Goal: Transaction & Acquisition: Purchase product/service

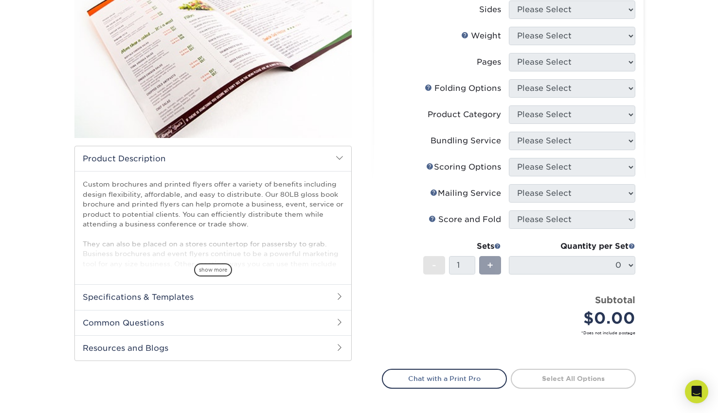
scroll to position [184, 0]
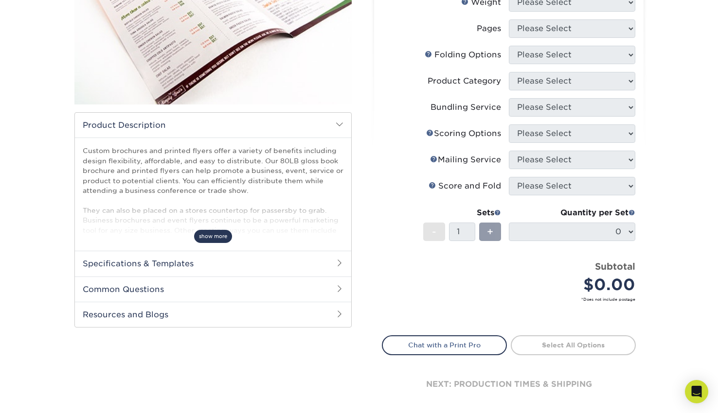
click at [210, 239] on span "show more" at bounding box center [213, 236] width 38 height 13
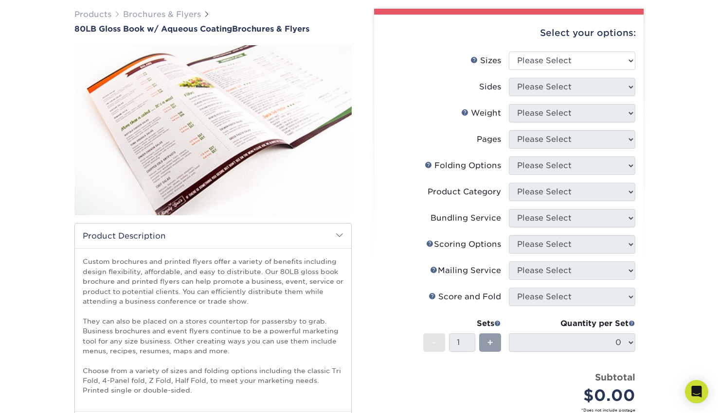
scroll to position [72, 0]
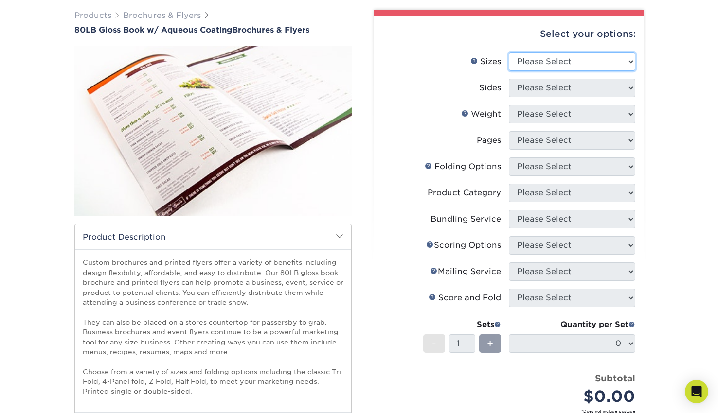
click at [577, 59] on select "Please Select 3.67" x 8.5" 3.67" x 8.5" 4" x 6" 4" x 8.5" 4" x 9" 4" x 11" 4" x…" at bounding box center [572, 62] width 126 height 18
select select "8.00x9.00"
click at [509, 53] on select "Please Select 3.67" x 8.5" 3.67" x 8.5" 4" x 6" 4" x 8.5" 4" x 9" 4" x 11" 4" x…" at bounding box center [572, 62] width 126 height 18
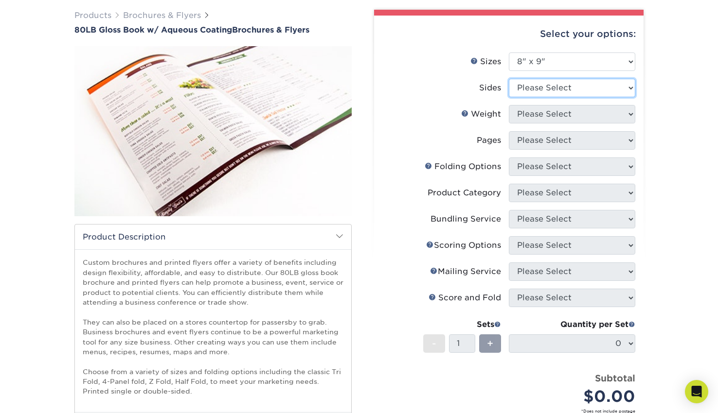
click at [569, 87] on select "Please Select Print Both Sides Print Front Only" at bounding box center [572, 88] width 126 height 18
select select "13abbda7-1d64-4f25-8bb2-c179b224825d"
click at [509, 79] on select "Please Select Print Both Sides Print Front Only" at bounding box center [572, 88] width 126 height 18
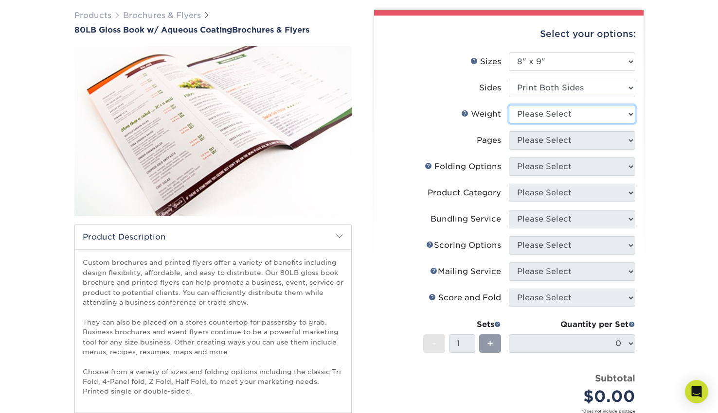
click at [575, 116] on select "Please Select 80LB" at bounding box center [572, 114] width 126 height 18
select select "80LB"
click at [509, 105] on select "Please Select 80LB" at bounding box center [572, 114] width 126 height 18
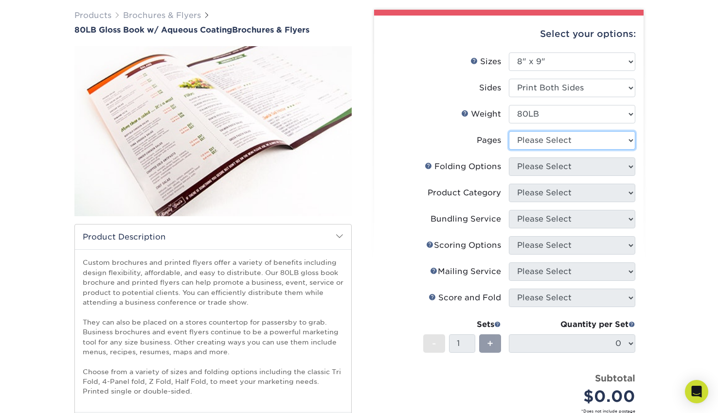
click at [575, 142] on select "Please Select 0" at bounding box center [572, 140] width 126 height 18
select select "0"
click at [509, 131] on select "Please Select 0" at bounding box center [572, 140] width 126 height 18
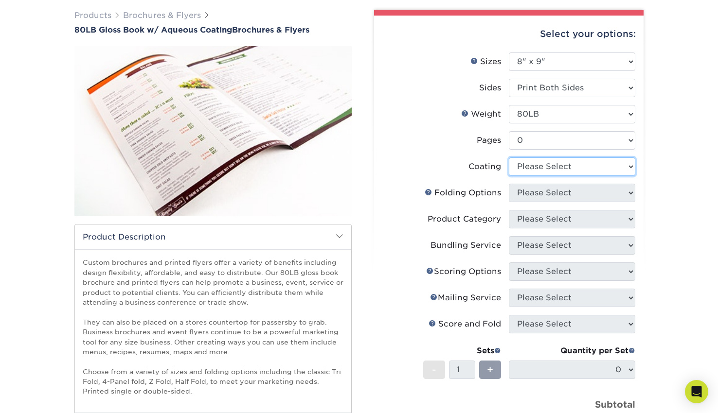
click at [576, 168] on select at bounding box center [572, 167] width 126 height 18
select select "d41dab50-ff65-4f4f-bb17-2afe4d36ae33"
click at [509, 158] on select at bounding box center [572, 167] width 126 height 18
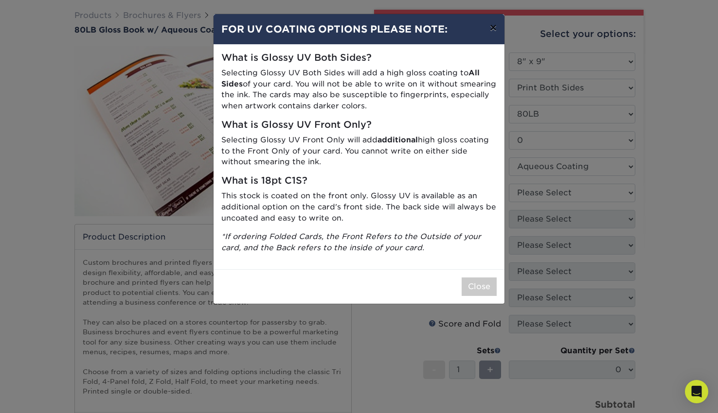
click at [489, 32] on button "×" at bounding box center [493, 27] width 22 height 27
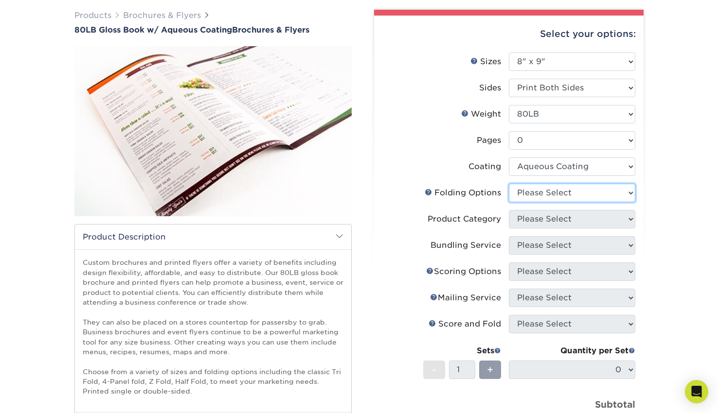
click at [590, 191] on select "Please Select" at bounding box center [572, 193] width 126 height 18
click at [509, 184] on select "Please Select" at bounding box center [572, 193] width 126 height 18
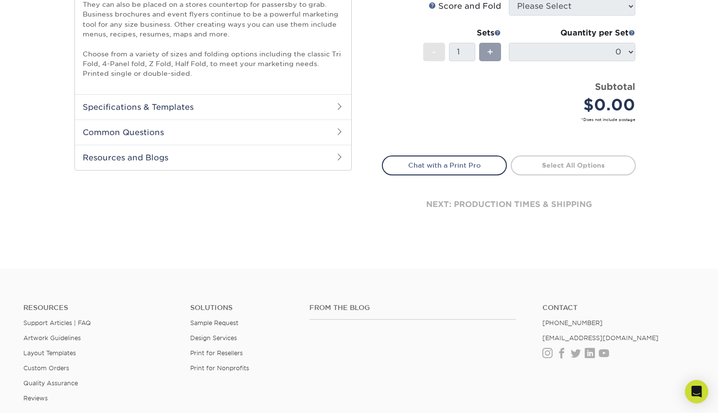
scroll to position [391, 0]
